Goal: Use online tool/utility: Utilize a website feature to perform a specific function

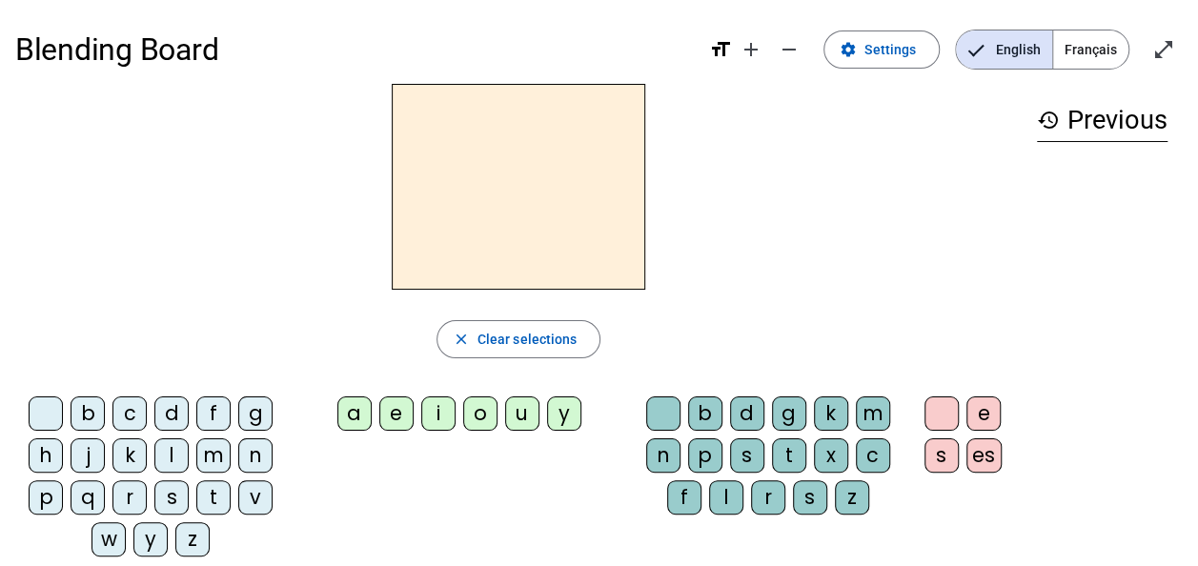
click at [217, 493] on div "t" at bounding box center [213, 497] width 34 height 34
click at [365, 408] on div "a" at bounding box center [354, 413] width 34 height 34
click at [875, 453] on div "c" at bounding box center [873, 455] width 34 height 34
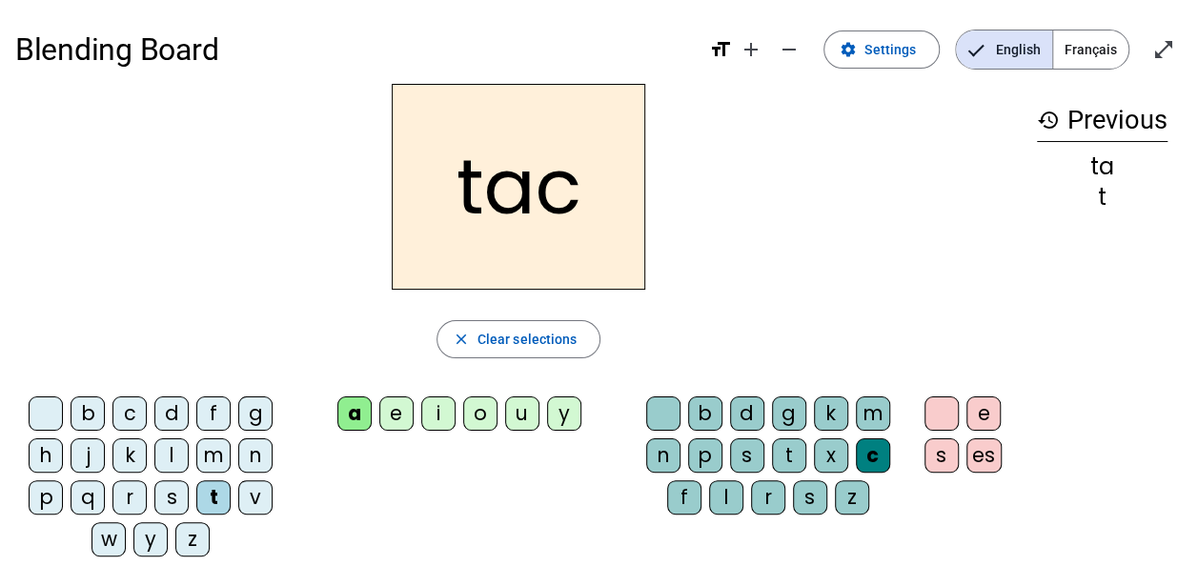
click at [662, 415] on div at bounding box center [663, 413] width 34 height 34
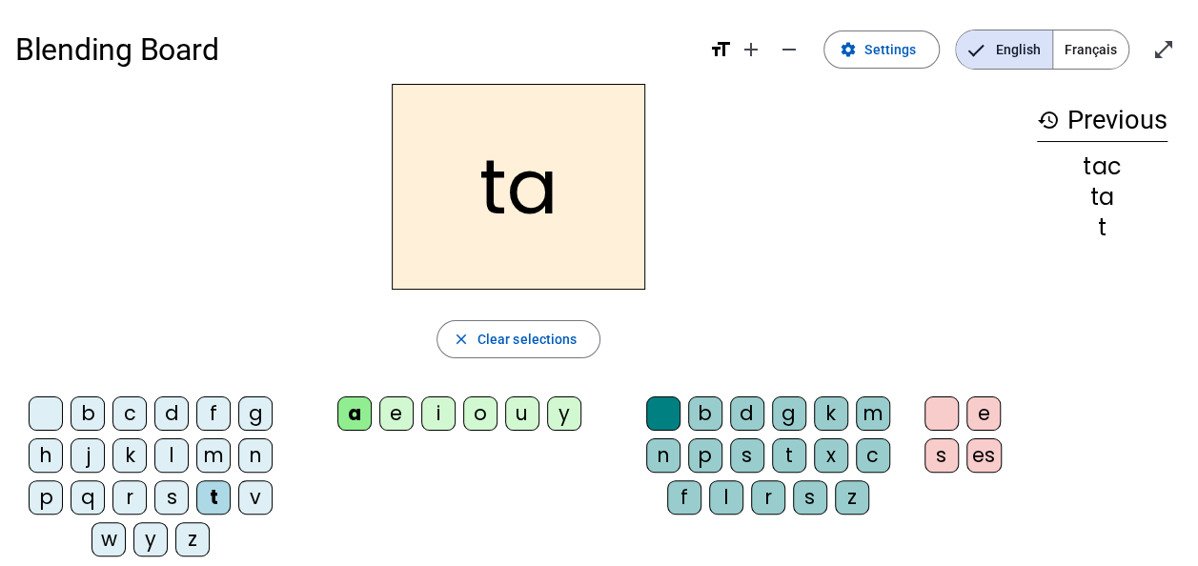
click at [396, 421] on div "e" at bounding box center [396, 413] width 34 height 34
click at [87, 461] on div "j" at bounding box center [88, 455] width 34 height 34
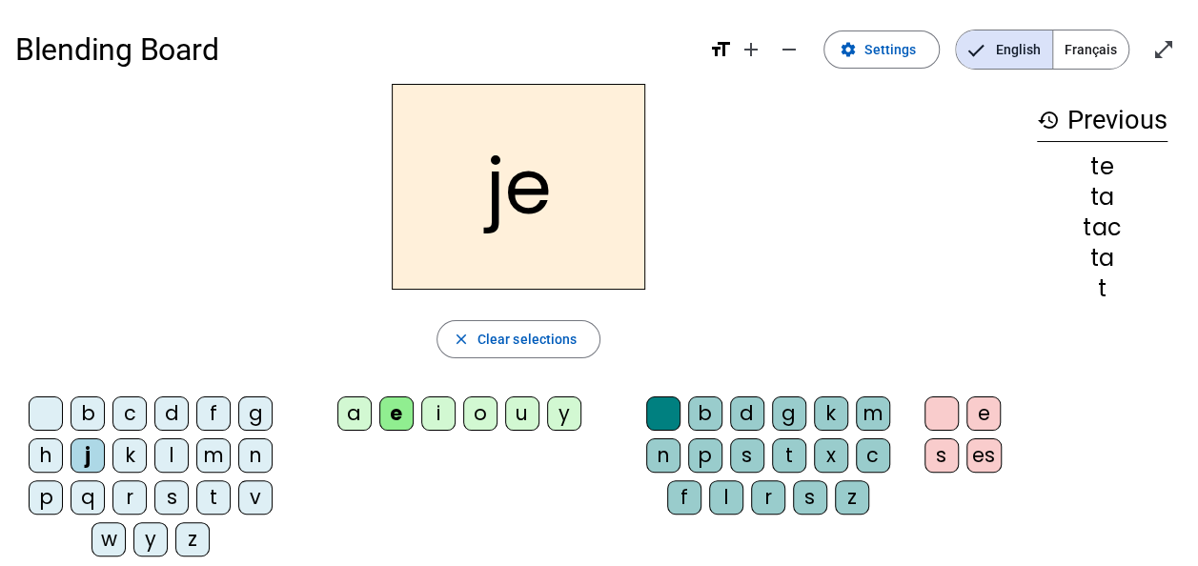
click at [170, 400] on div "d" at bounding box center [171, 413] width 34 height 34
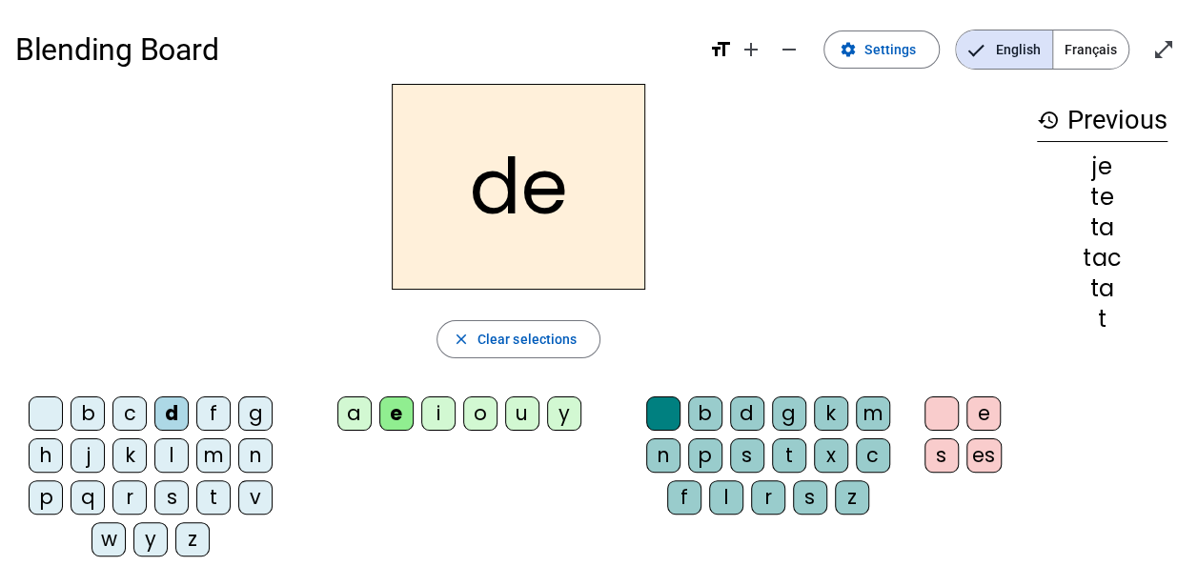
click at [214, 460] on div "m" at bounding box center [213, 455] width 34 height 34
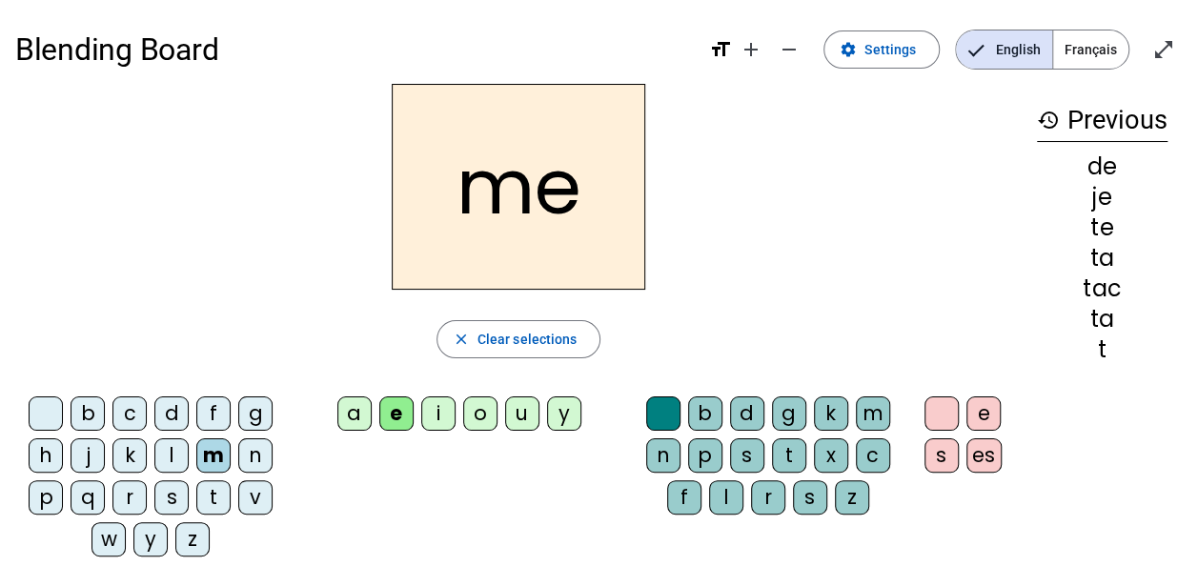
click at [354, 420] on div "a" at bounding box center [354, 413] width 34 height 34
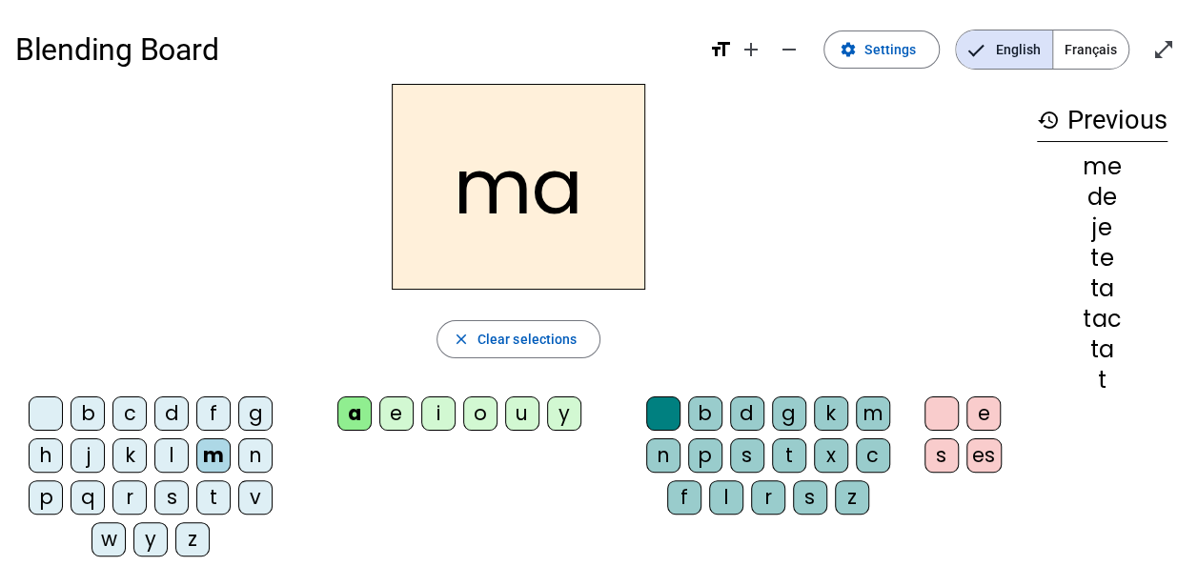
click at [183, 453] on div "l" at bounding box center [171, 455] width 34 height 34
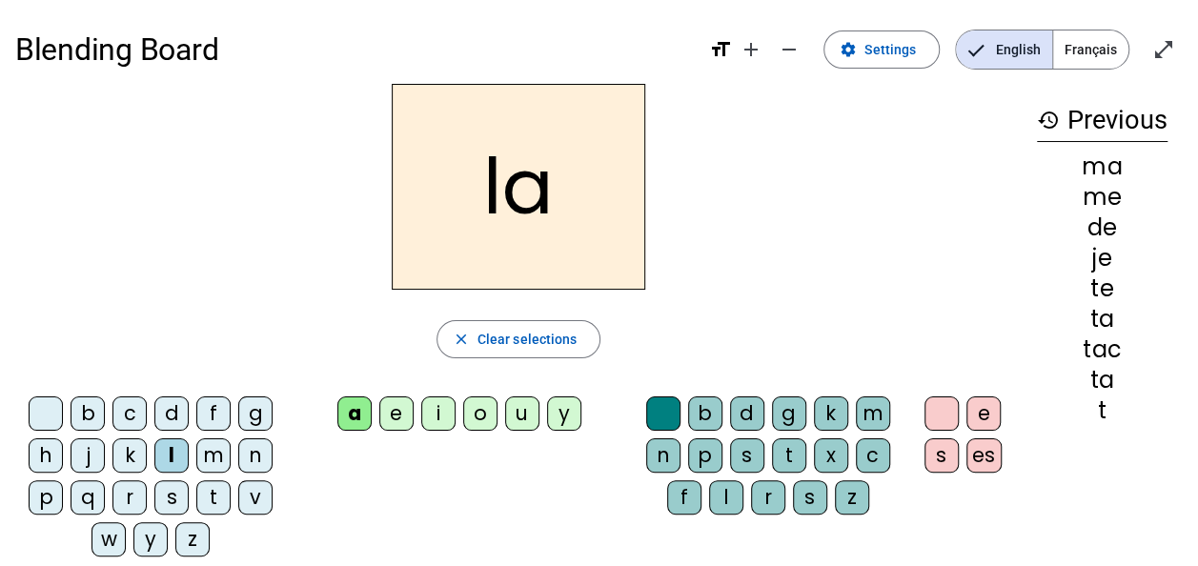
click at [871, 452] on div "c" at bounding box center [873, 455] width 34 height 34
